Goal: Download file/media

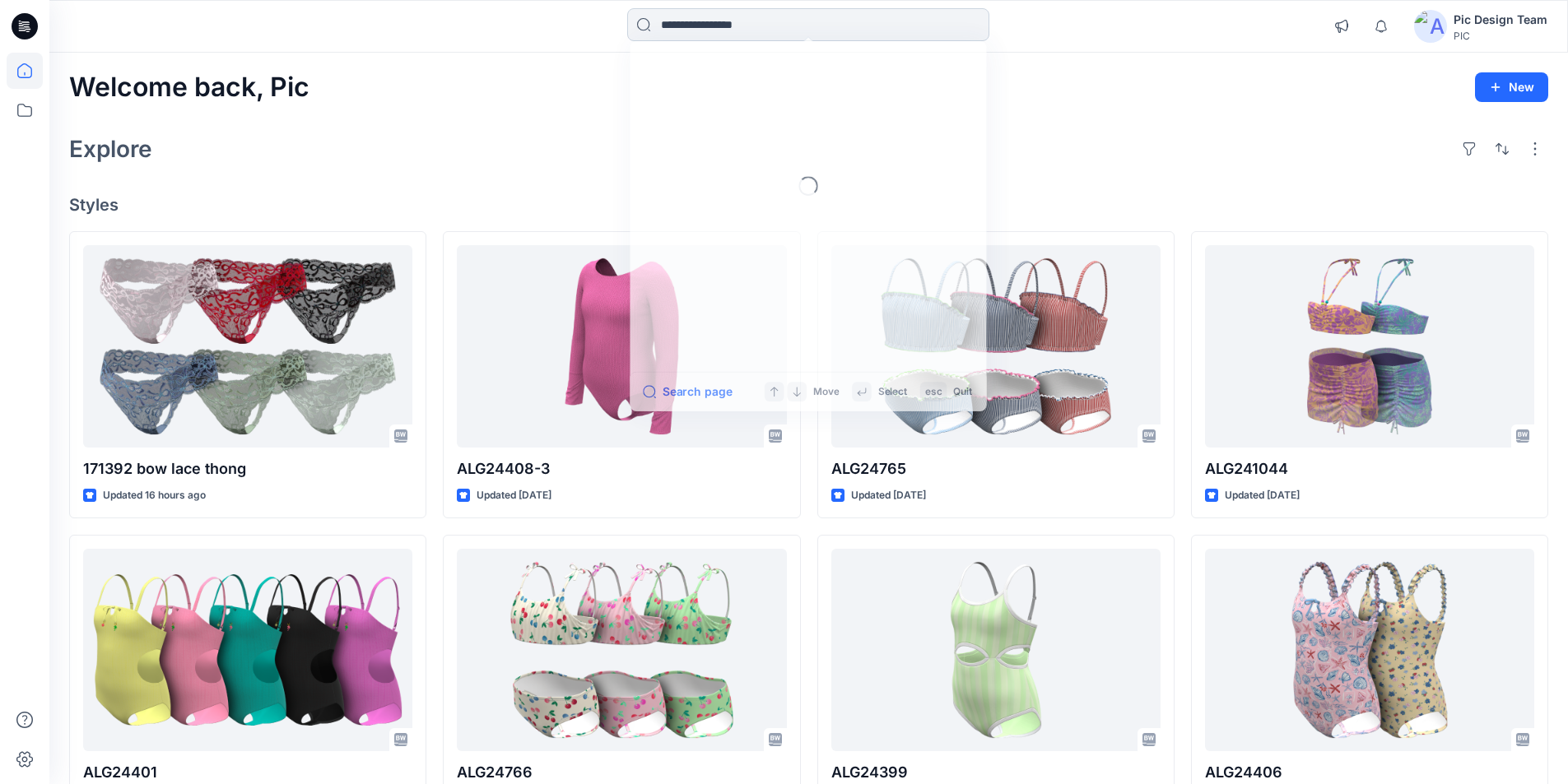
click at [751, 22] on input at bounding box center [808, 25] width 362 height 33
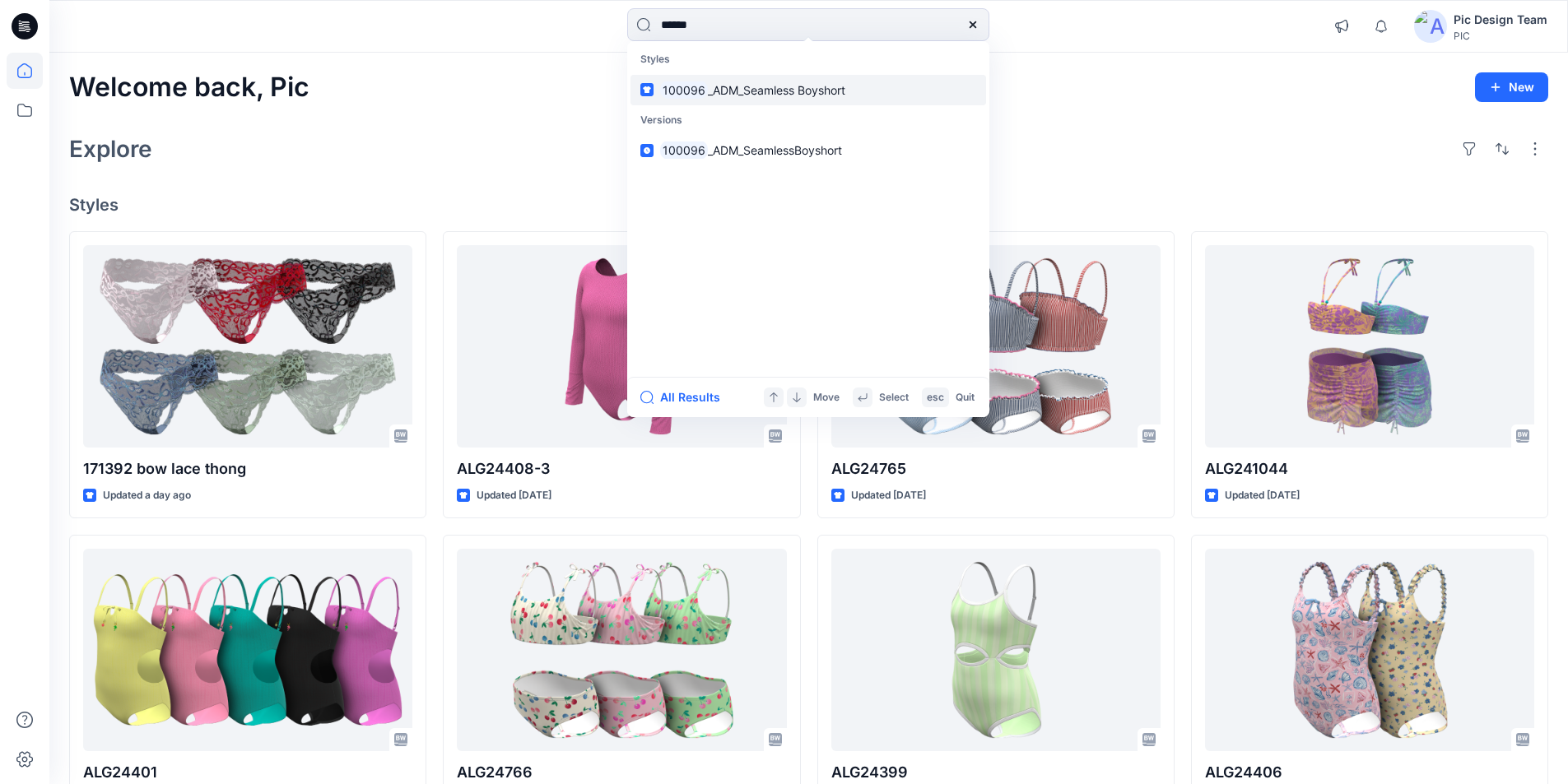
type input "******"
click at [761, 83] on span "_ADM_Seamless Boyshort" at bounding box center [776, 90] width 137 height 14
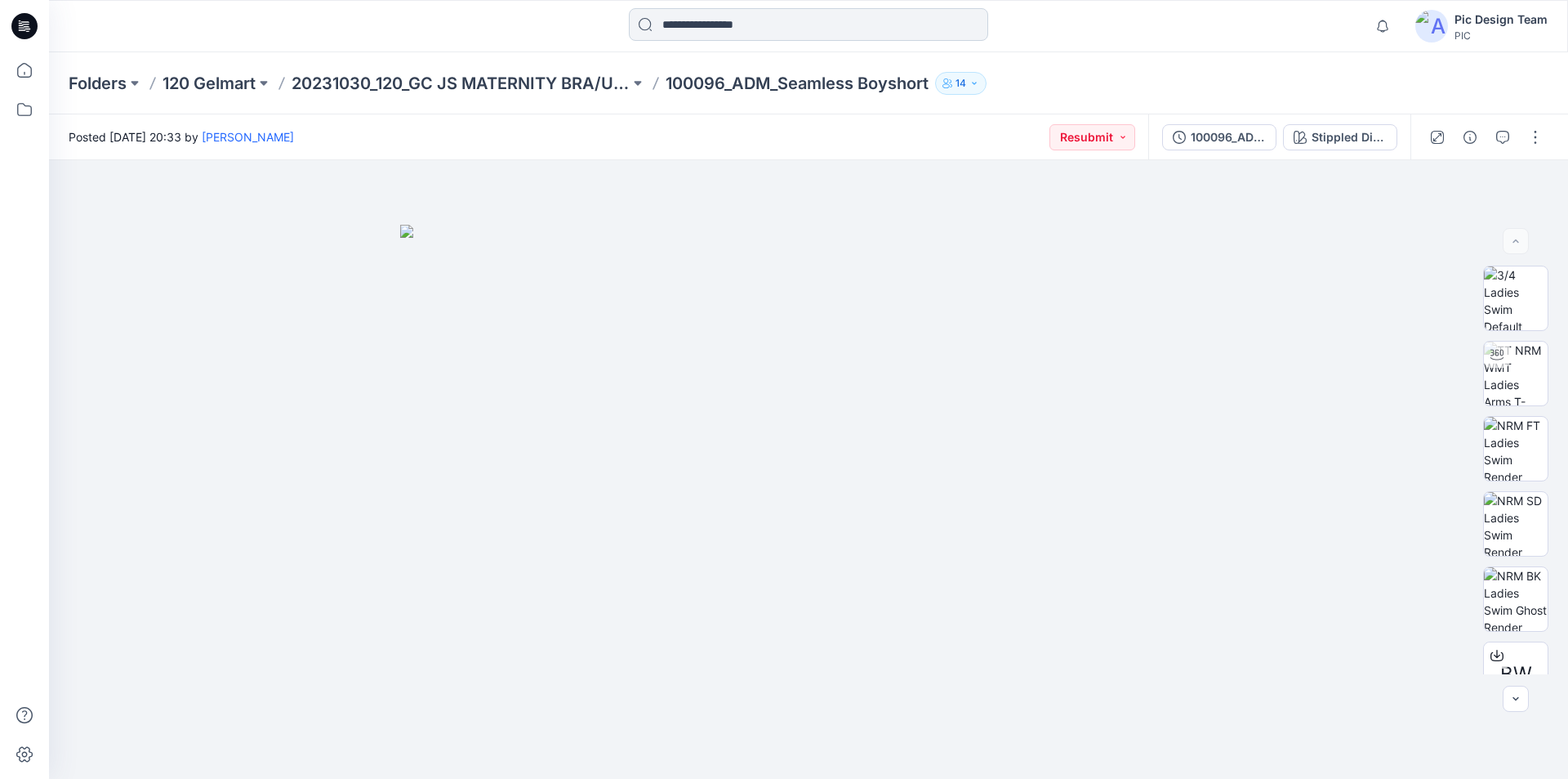
click at [683, 26] on input at bounding box center [808, 25] width 359 height 33
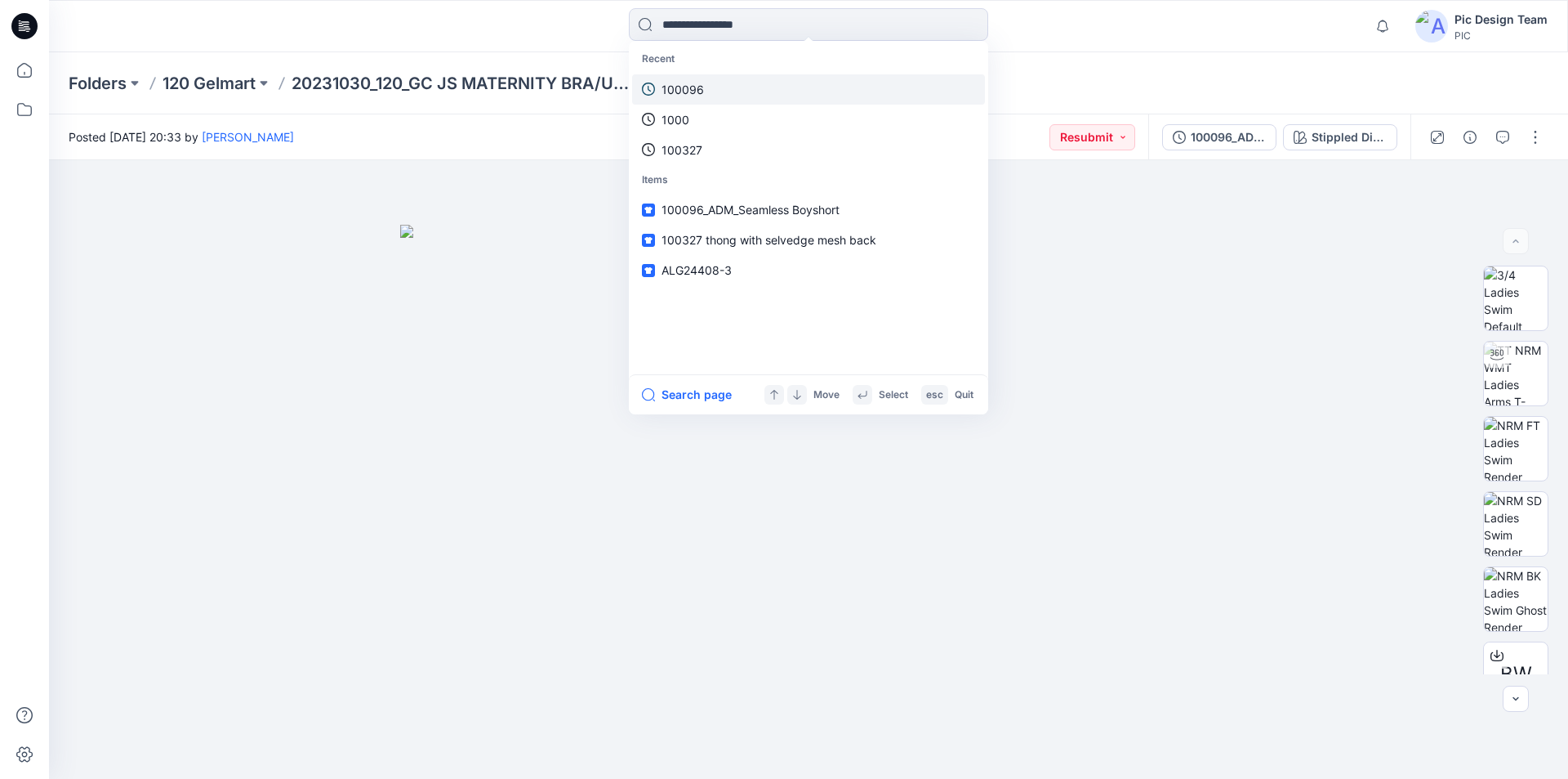
click at [699, 81] on p "100096" at bounding box center [682, 89] width 43 height 17
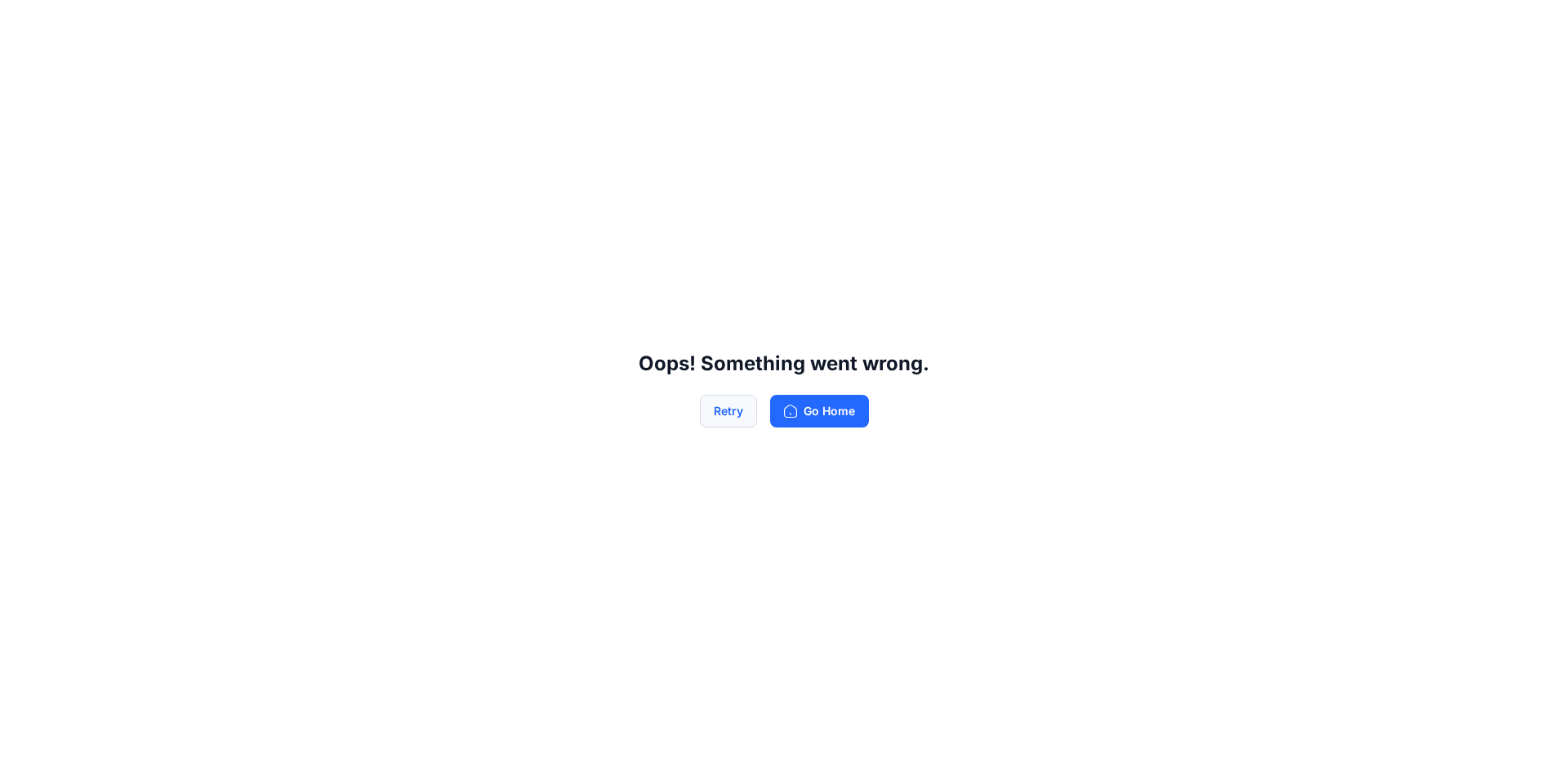
click at [740, 405] on button "Retry" at bounding box center [728, 411] width 57 height 33
click at [740, 404] on button "Retry" at bounding box center [728, 411] width 57 height 33
click at [812, 405] on button "Go Home" at bounding box center [819, 411] width 99 height 33
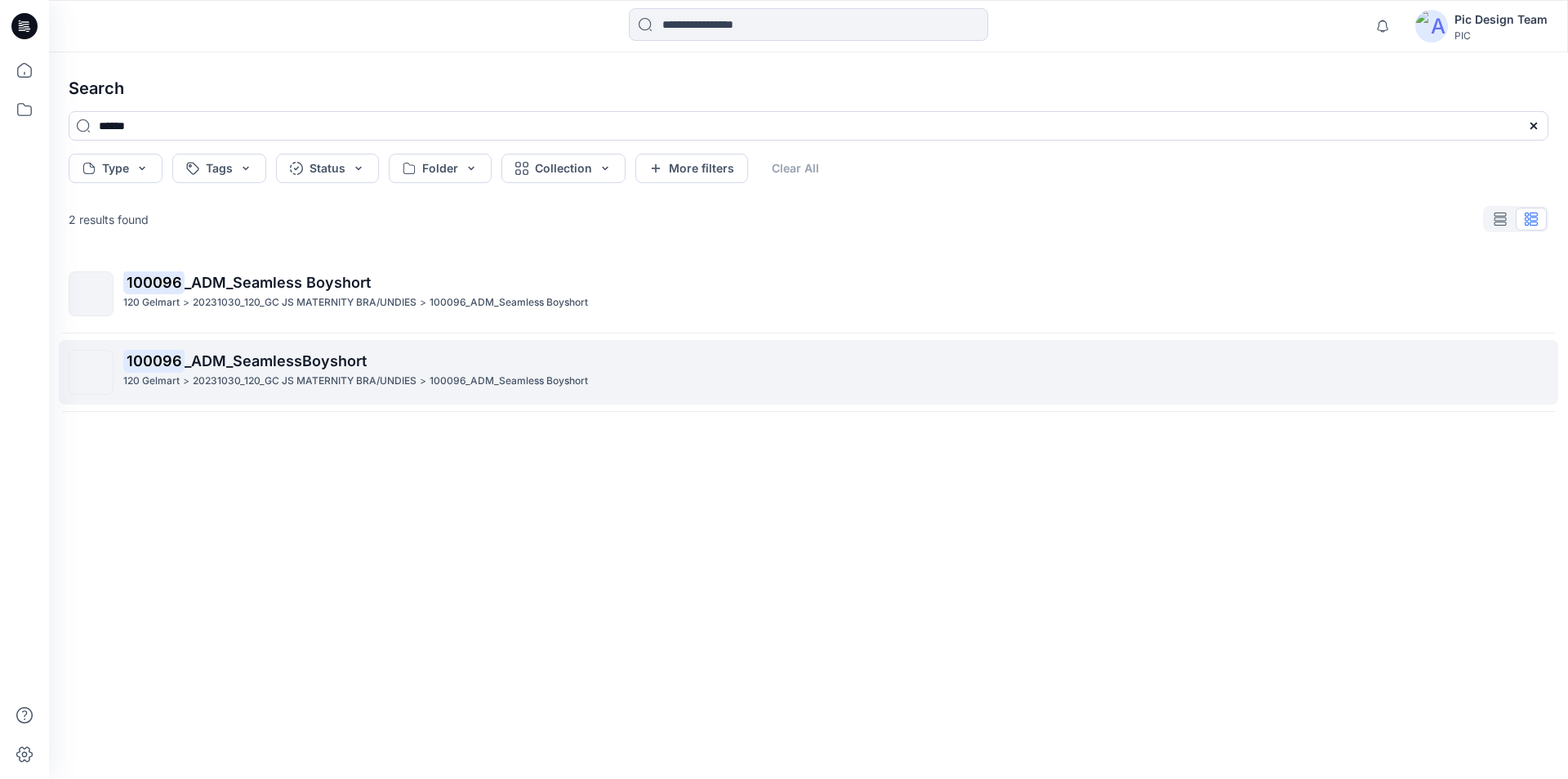
click at [212, 352] on span "_ADM_SeamlessBoyshort" at bounding box center [275, 360] width 182 height 17
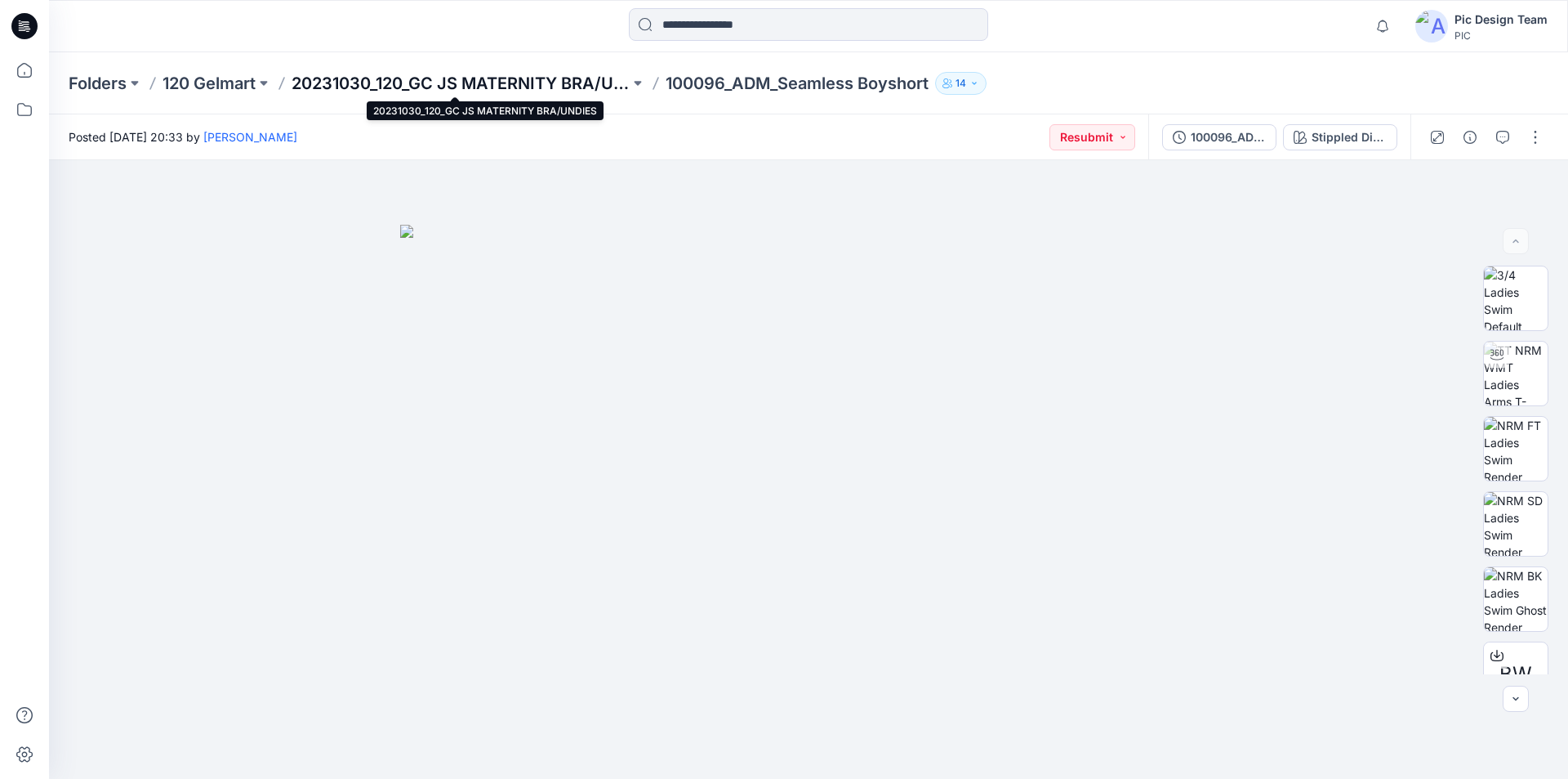
click at [428, 84] on p "20231030_120_GC JS MATERNITY BRA/UNDIES" at bounding box center [460, 83] width 338 height 23
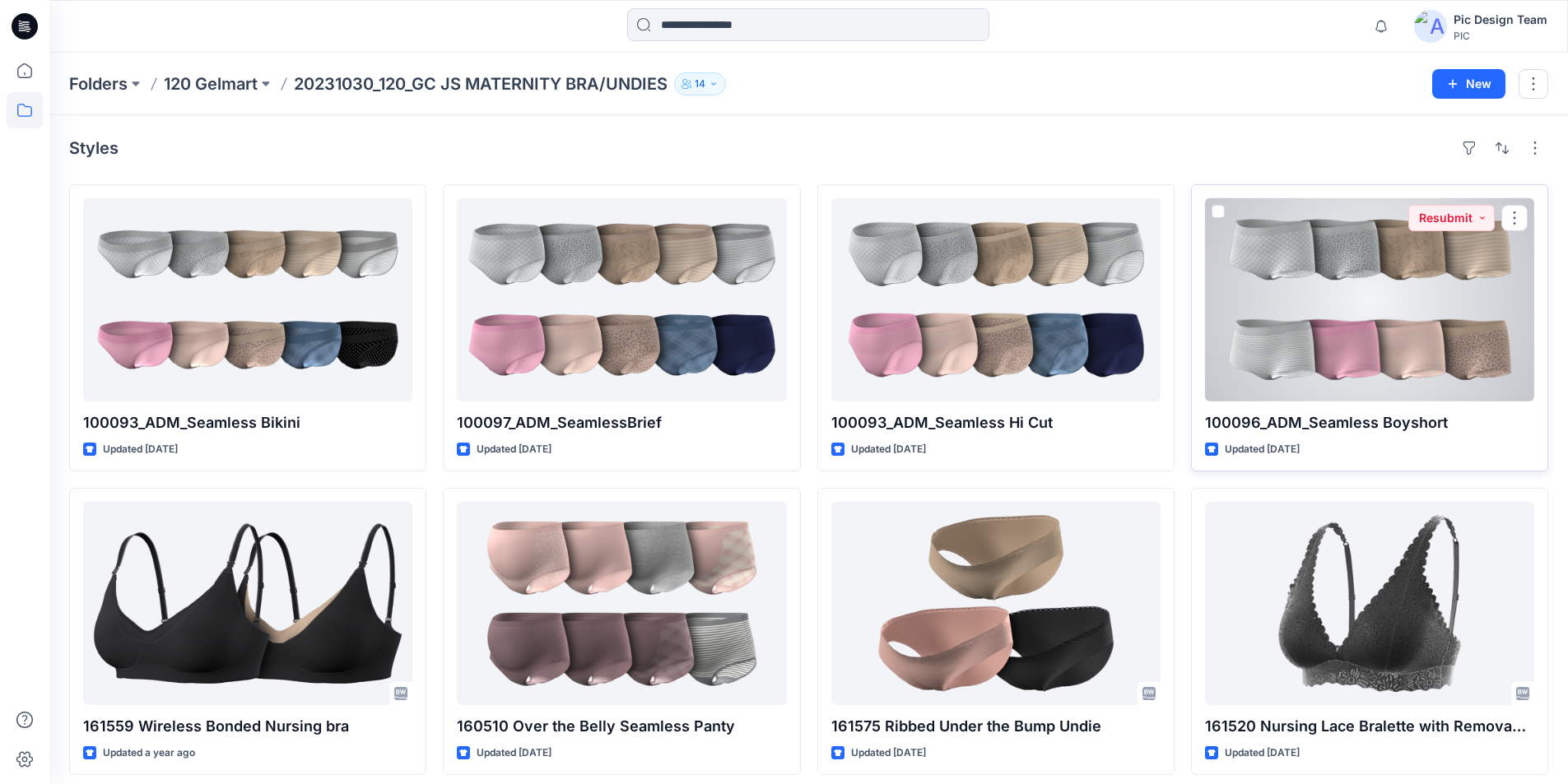
click at [1362, 243] on div at bounding box center [1370, 300] width 329 height 203
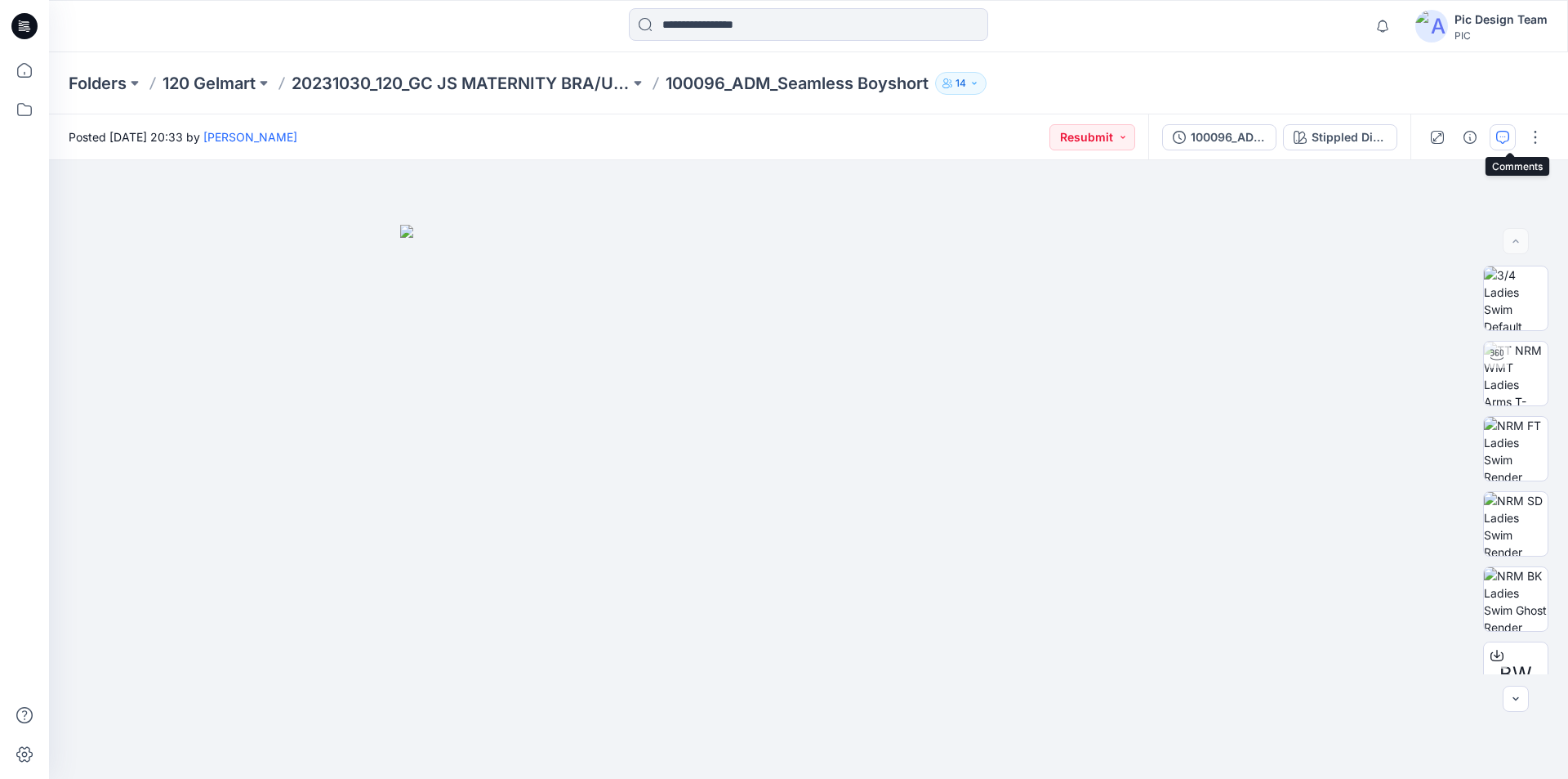
click at [1508, 143] on button "button" at bounding box center [1503, 137] width 26 height 26
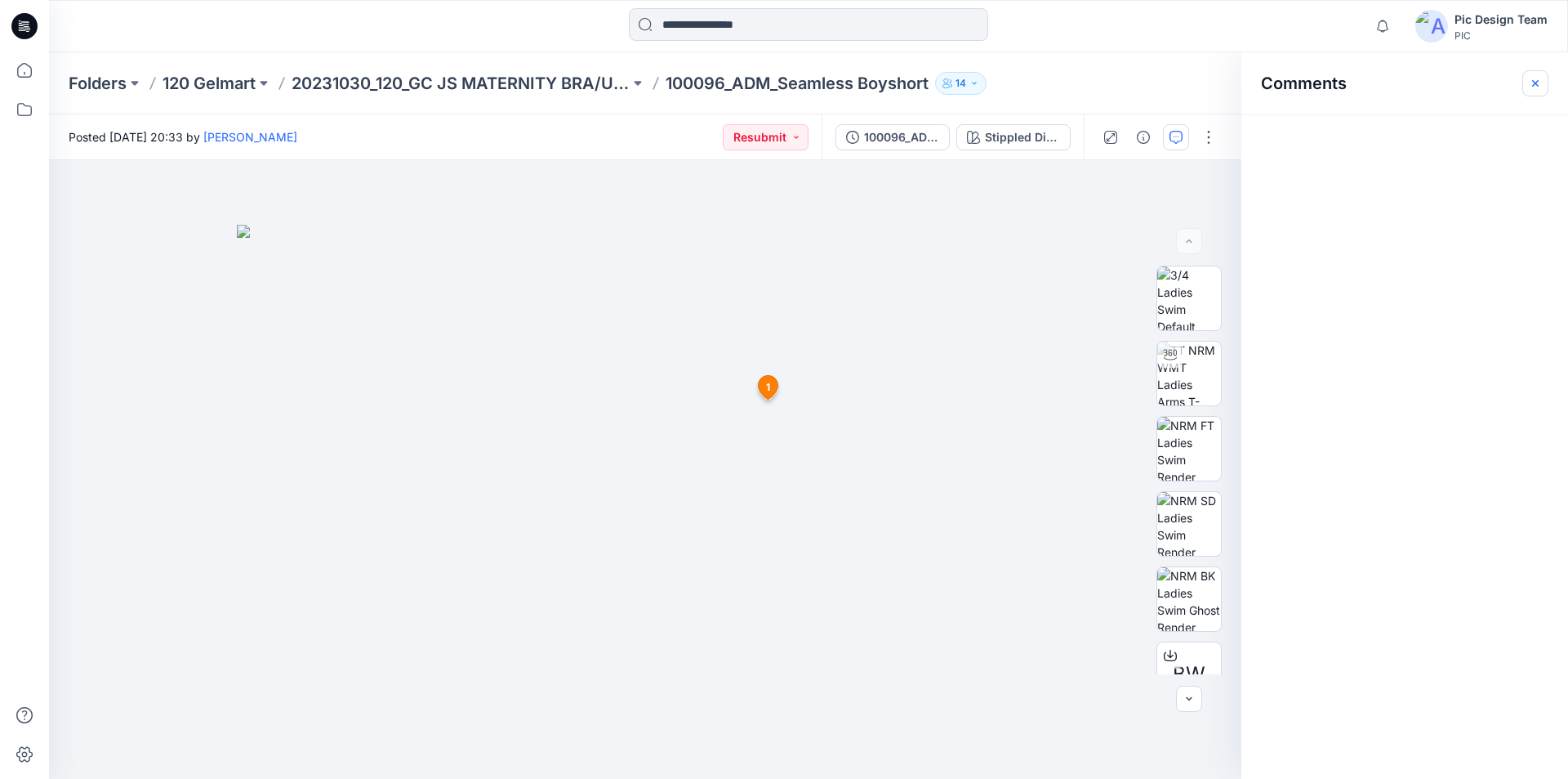
click at [1537, 86] on icon "button" at bounding box center [1535, 84] width 13 height 13
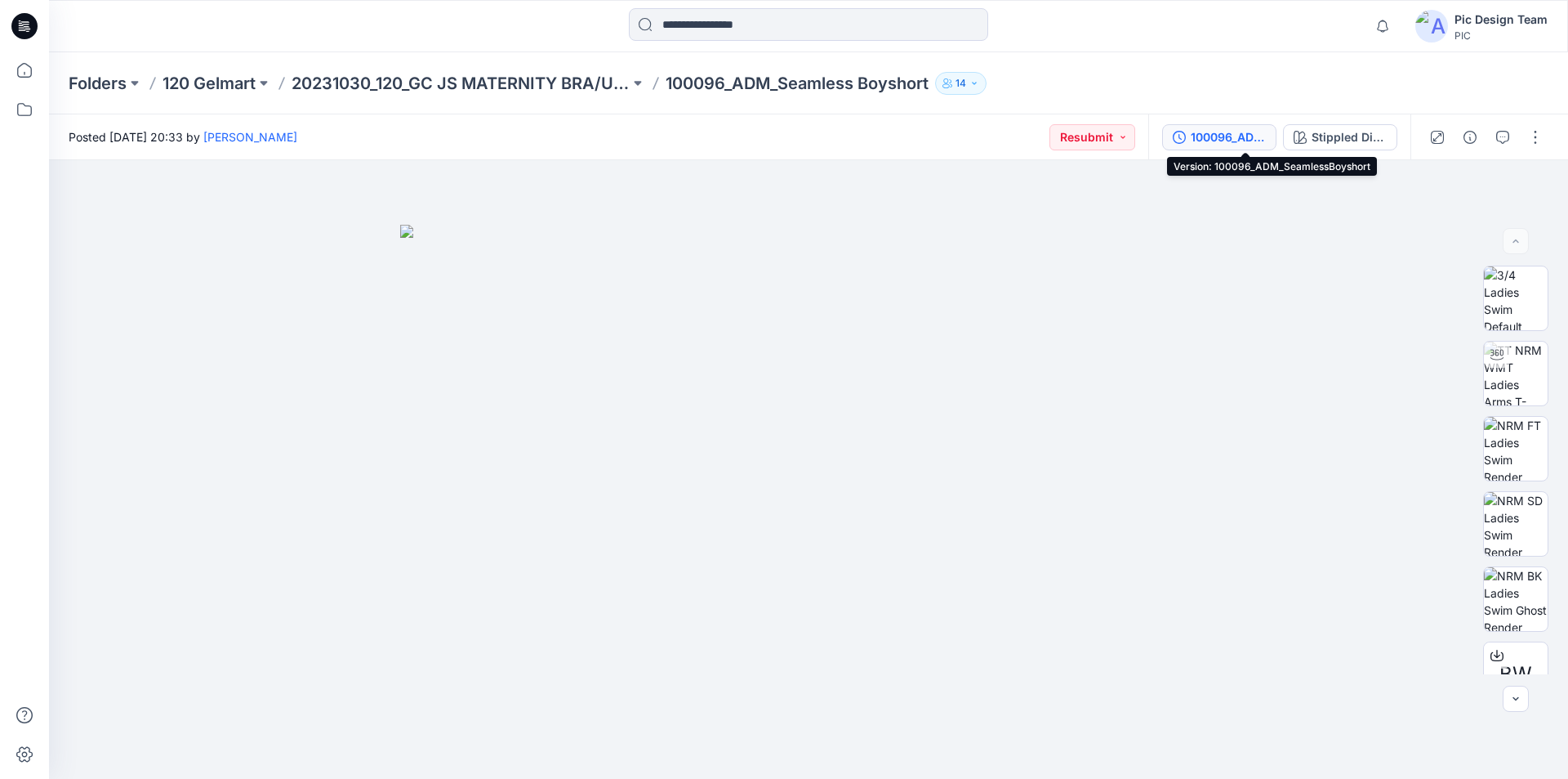
click at [1236, 135] on div "100096_ADM_SeamlessBoyshort" at bounding box center [1228, 137] width 75 height 18
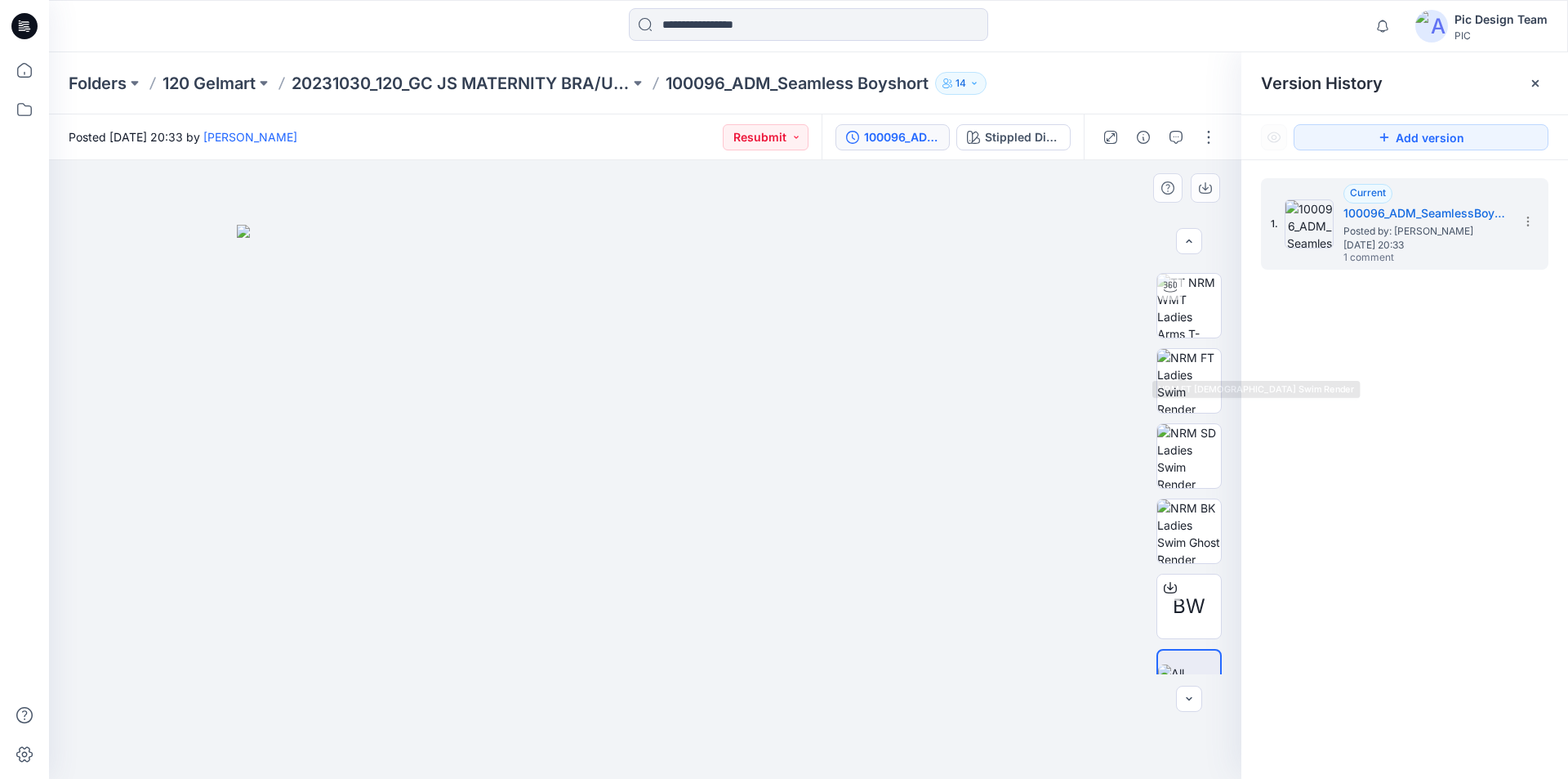
scroll to position [108, 0]
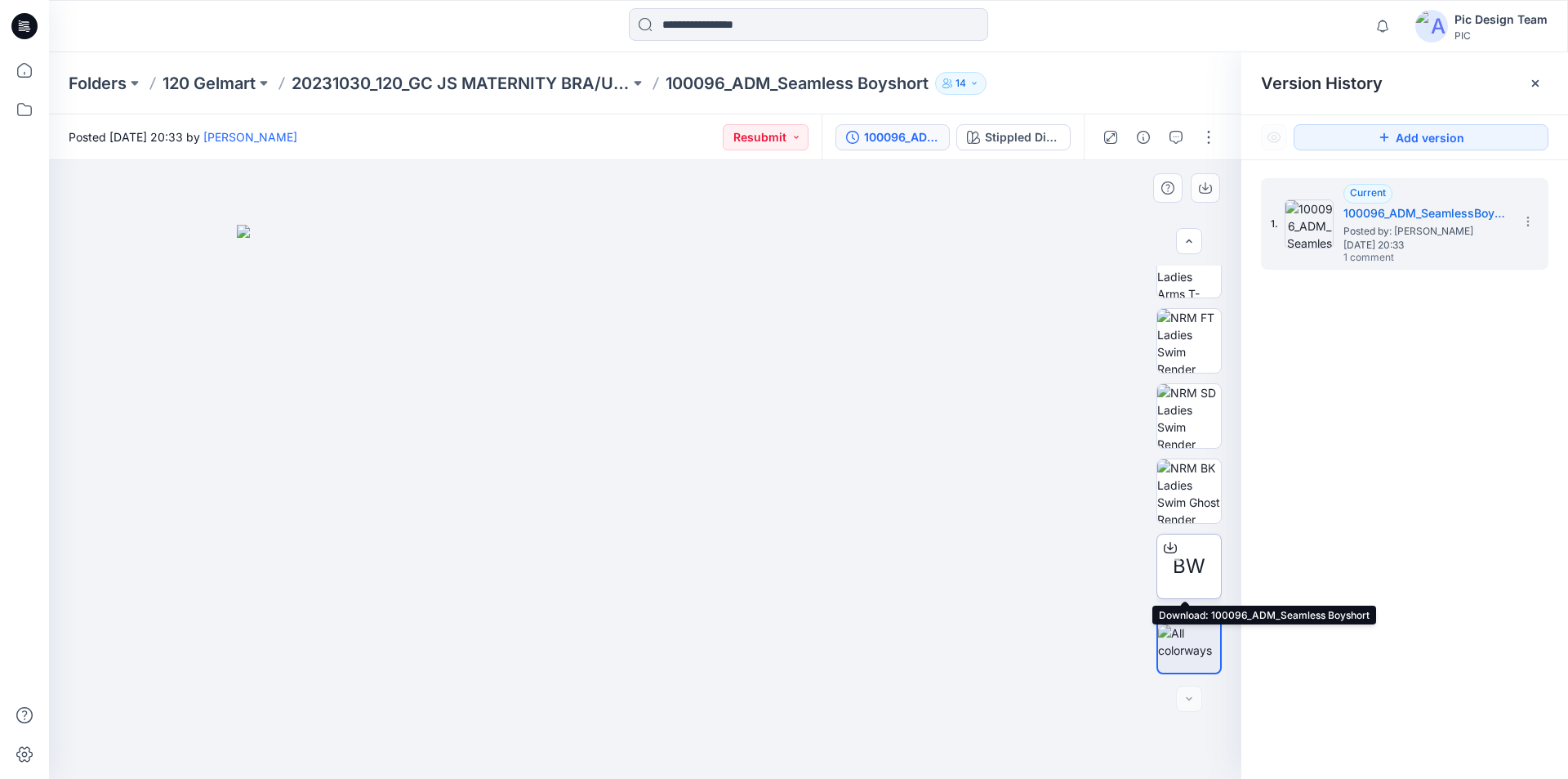
click at [1167, 547] on icon at bounding box center [1170, 545] width 6 height 8
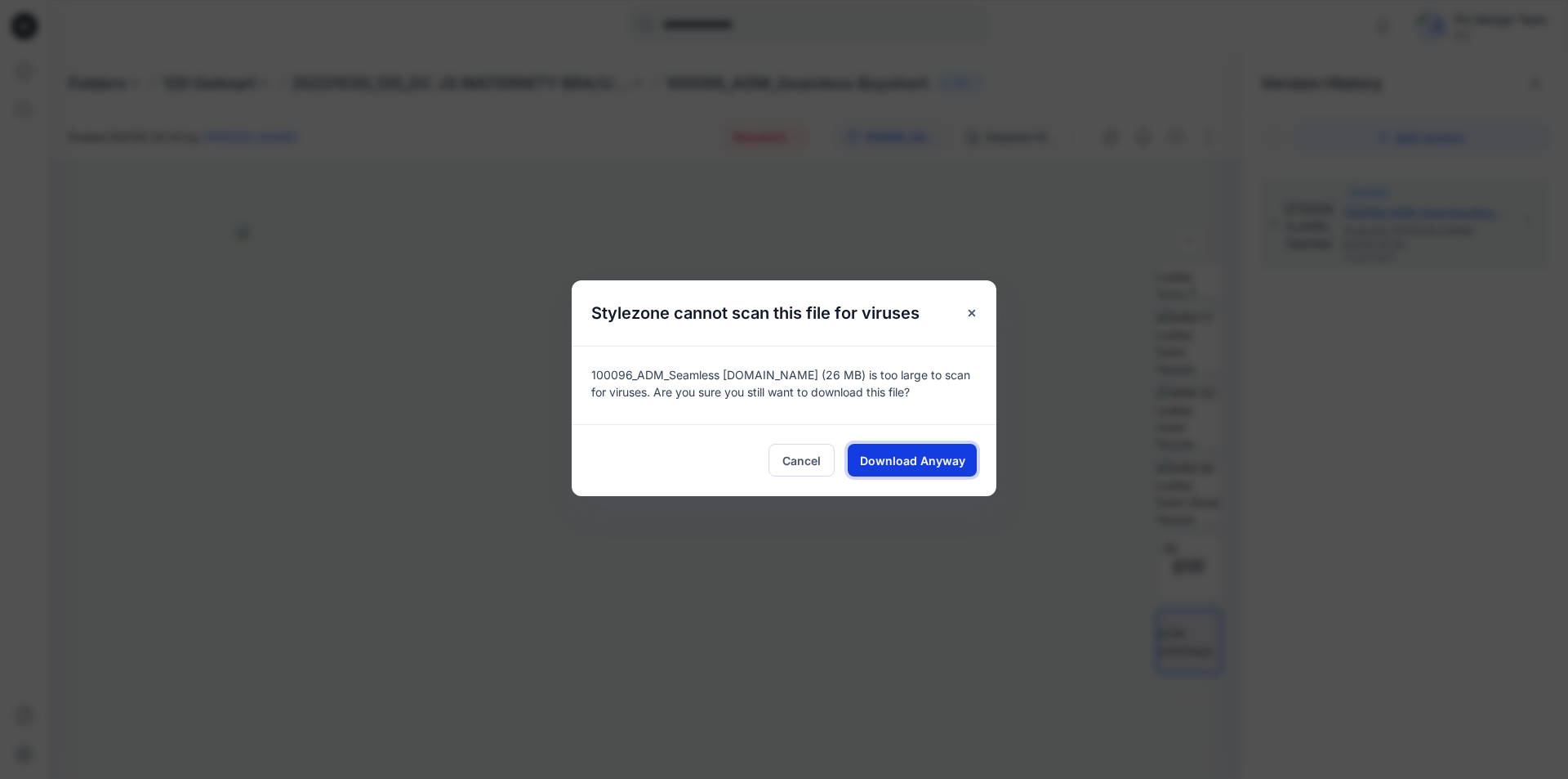
click at [890, 452] on span "Download Anyway" at bounding box center [913, 460] width 105 height 17
